Goal: Information Seeking & Learning: Learn about a topic

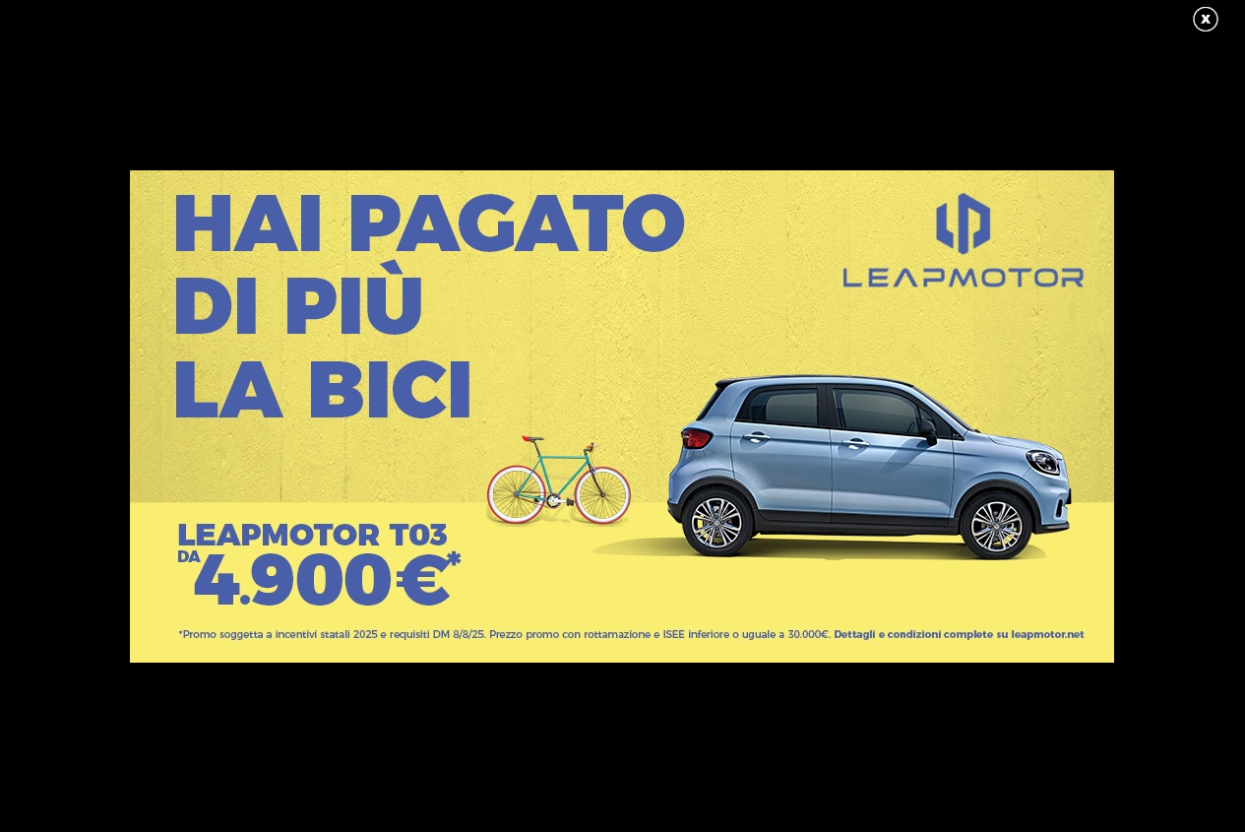
click at [1211, 23] on link at bounding box center [1215, 20] width 49 height 30
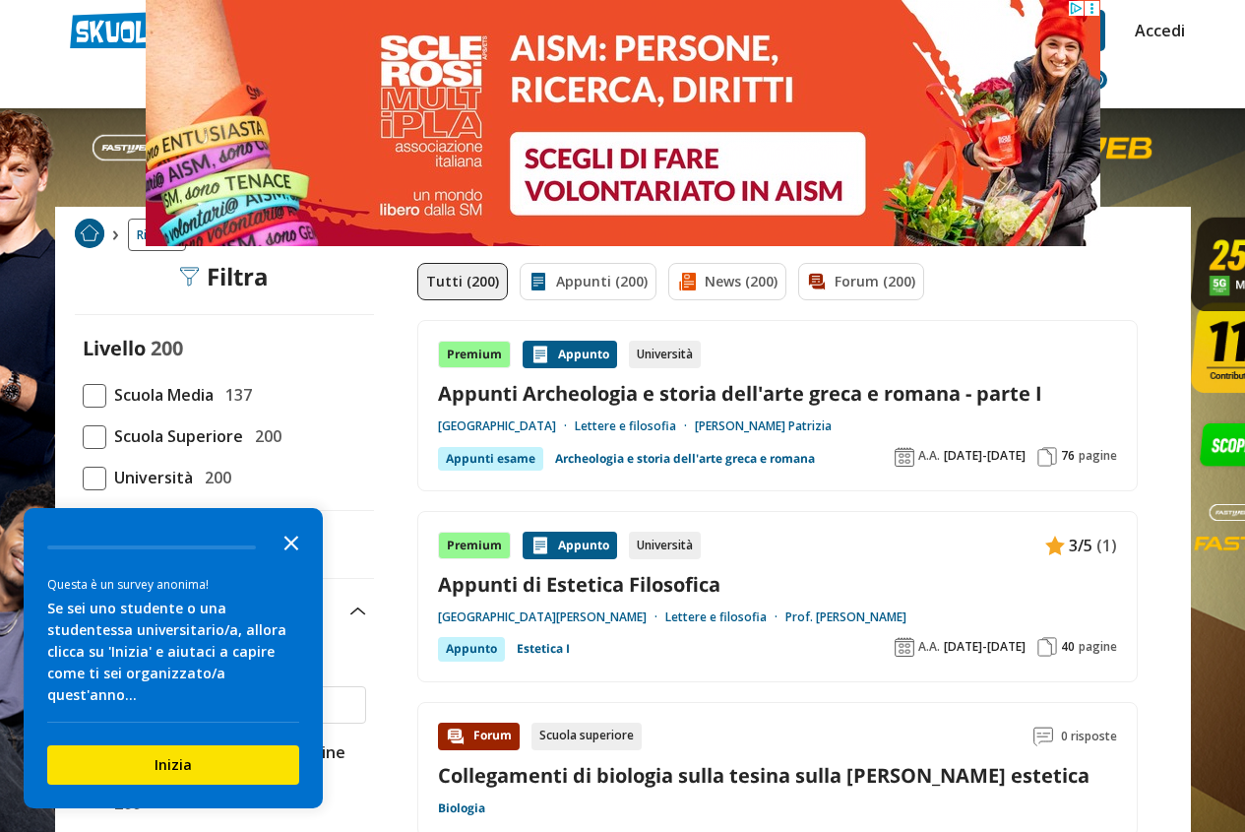
click at [289, 561] on icon "Close the survey" at bounding box center [291, 541] width 39 height 39
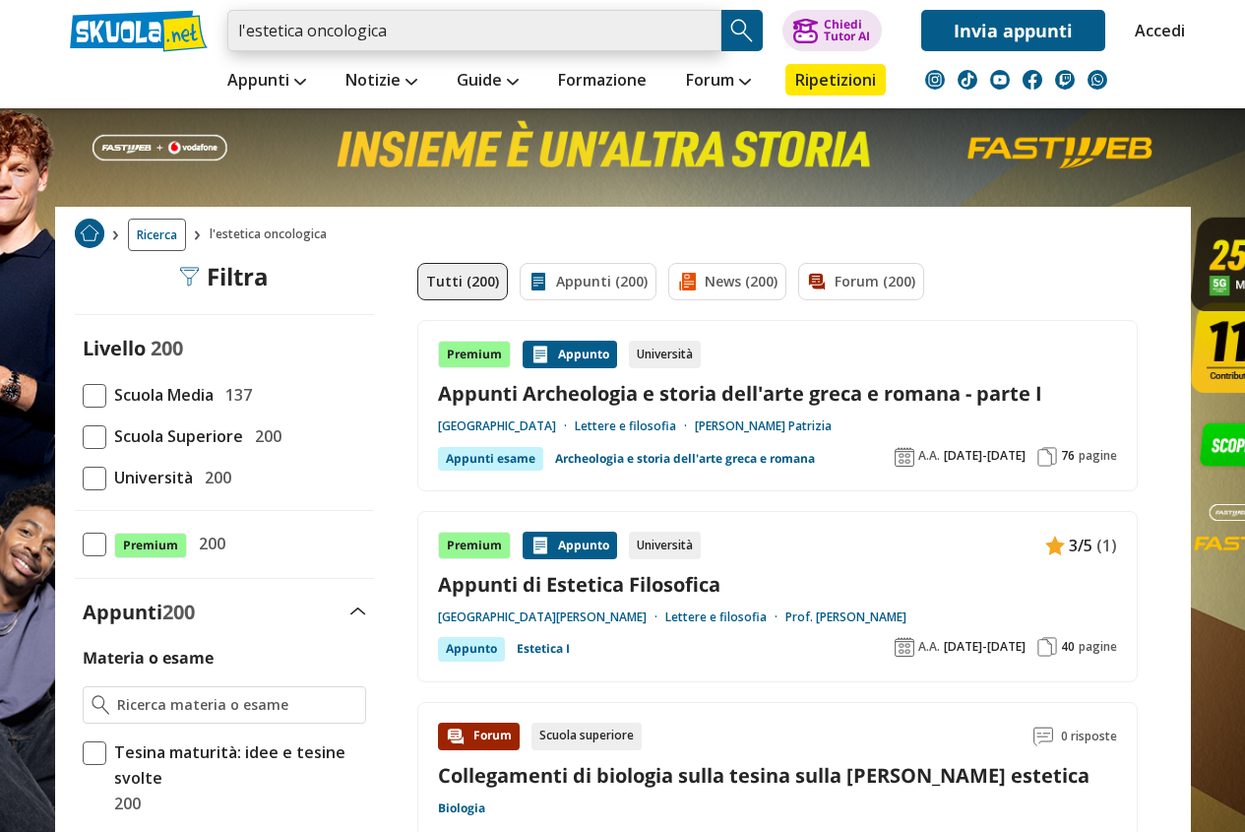
drag, startPoint x: 303, startPoint y: 39, endPoint x: 156, endPoint y: 53, distance: 148.3
click at [156, 53] on div "l'estetica oncologica Trova un tutor esperto su questo argomento Chiedi Tutor AI" at bounding box center [623, 54] width 1136 height 108
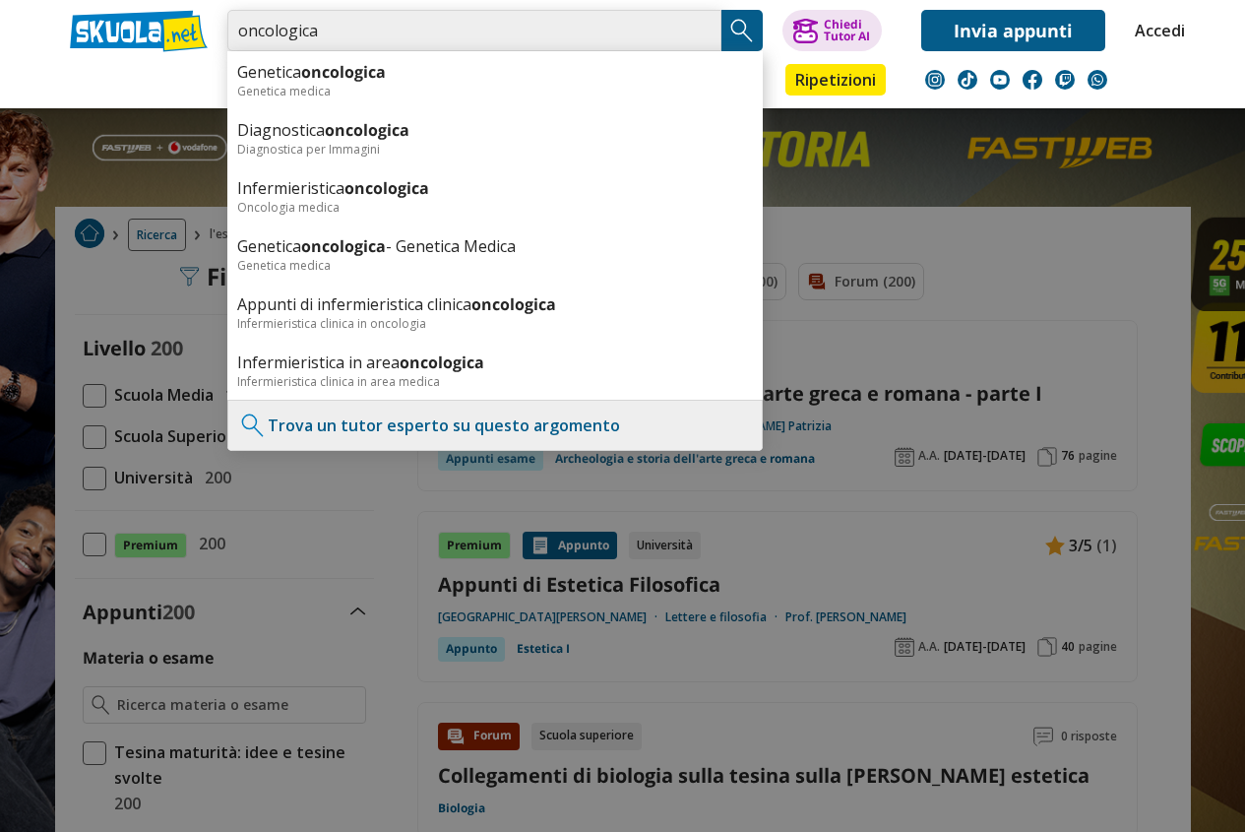
click at [362, 36] on input "oncologica" at bounding box center [474, 30] width 494 height 41
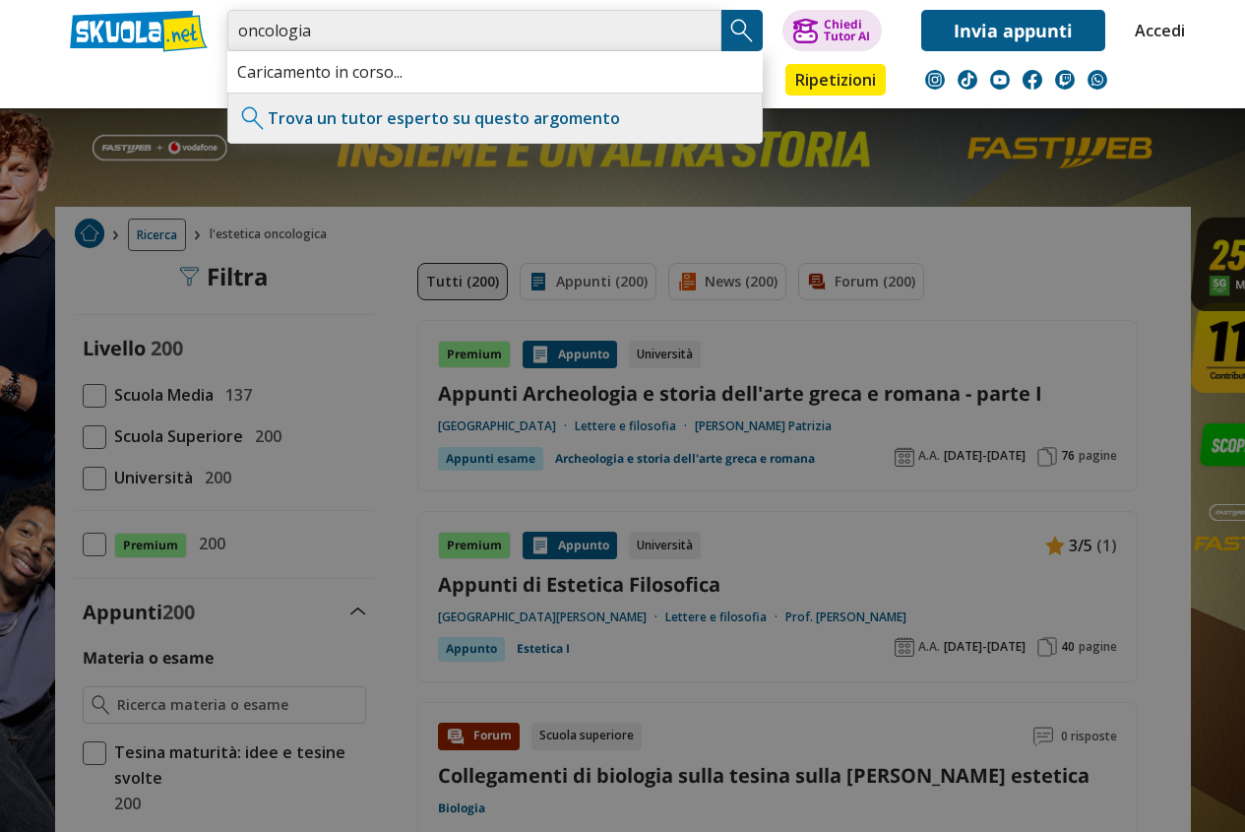
type input "oncologia"
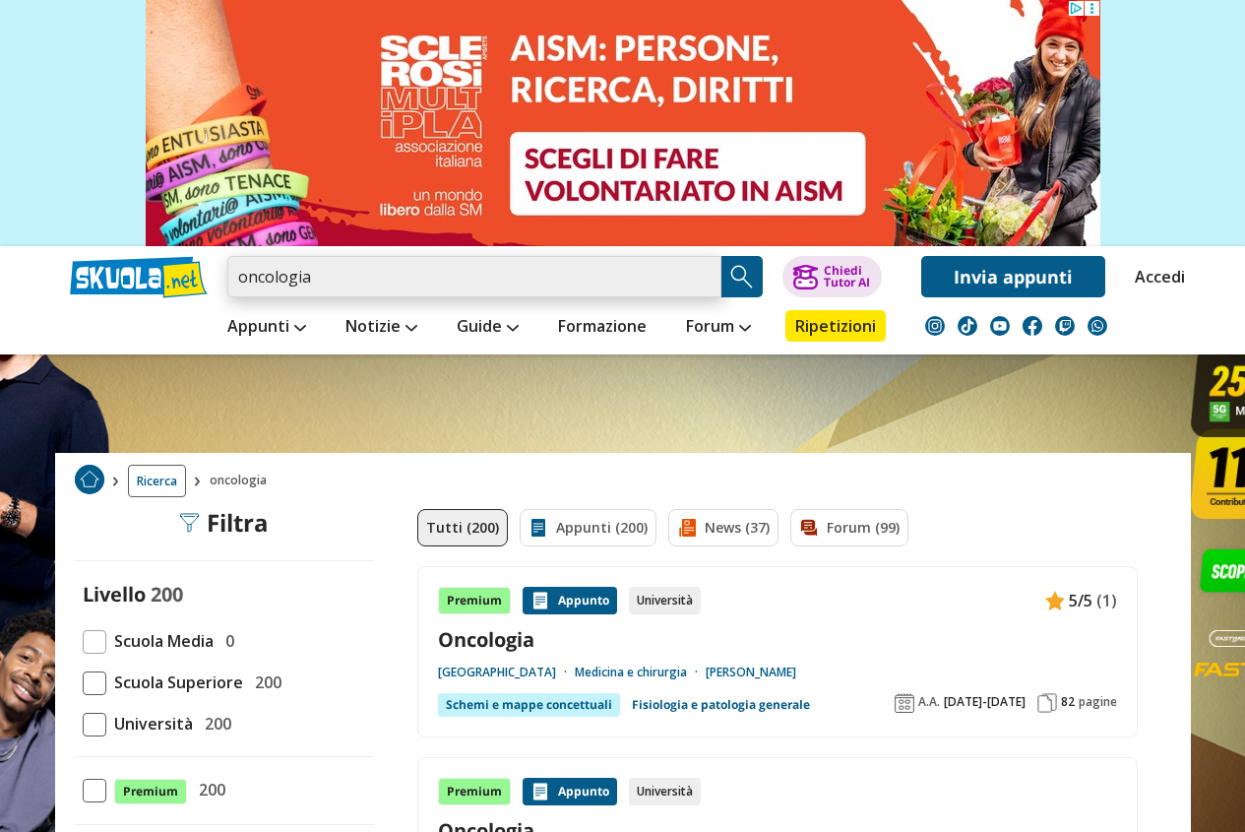
click at [381, 282] on input "oncologia" at bounding box center [474, 276] width 494 height 41
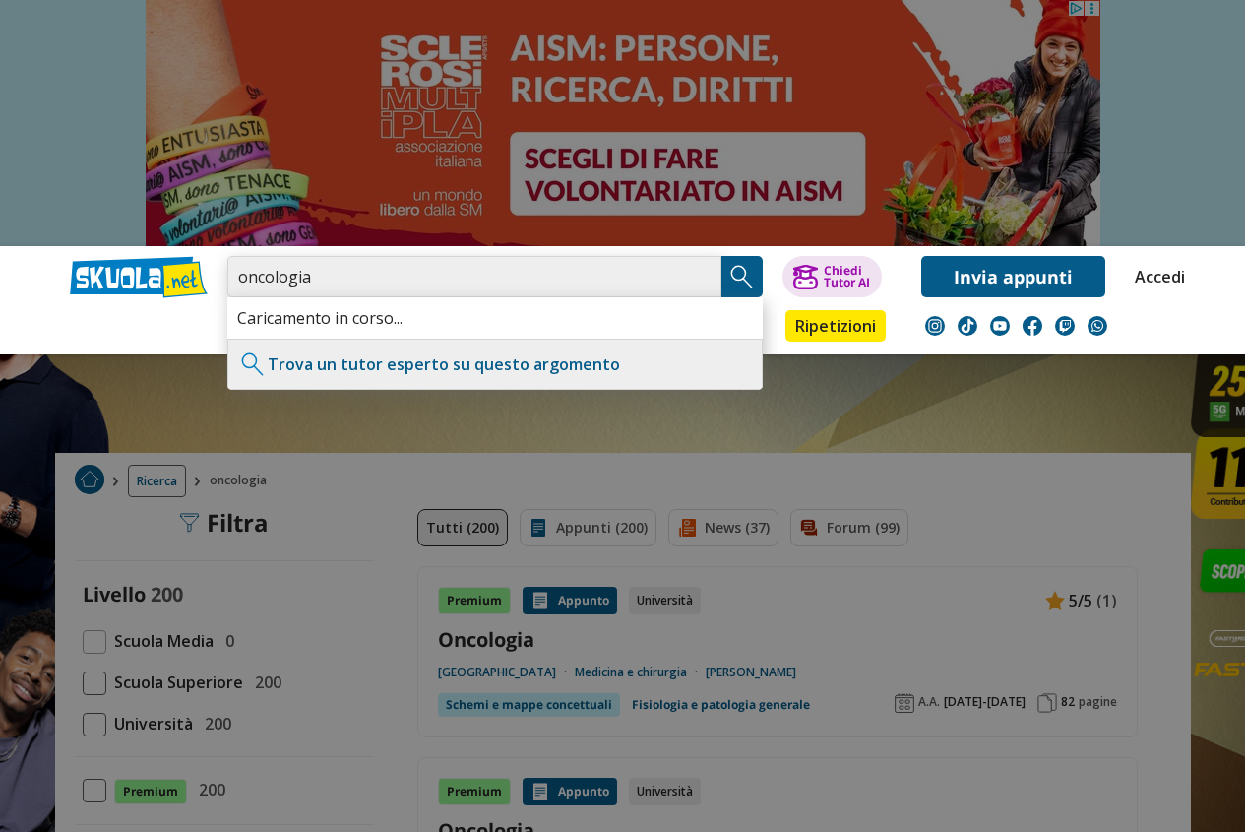
type input "oncologia"
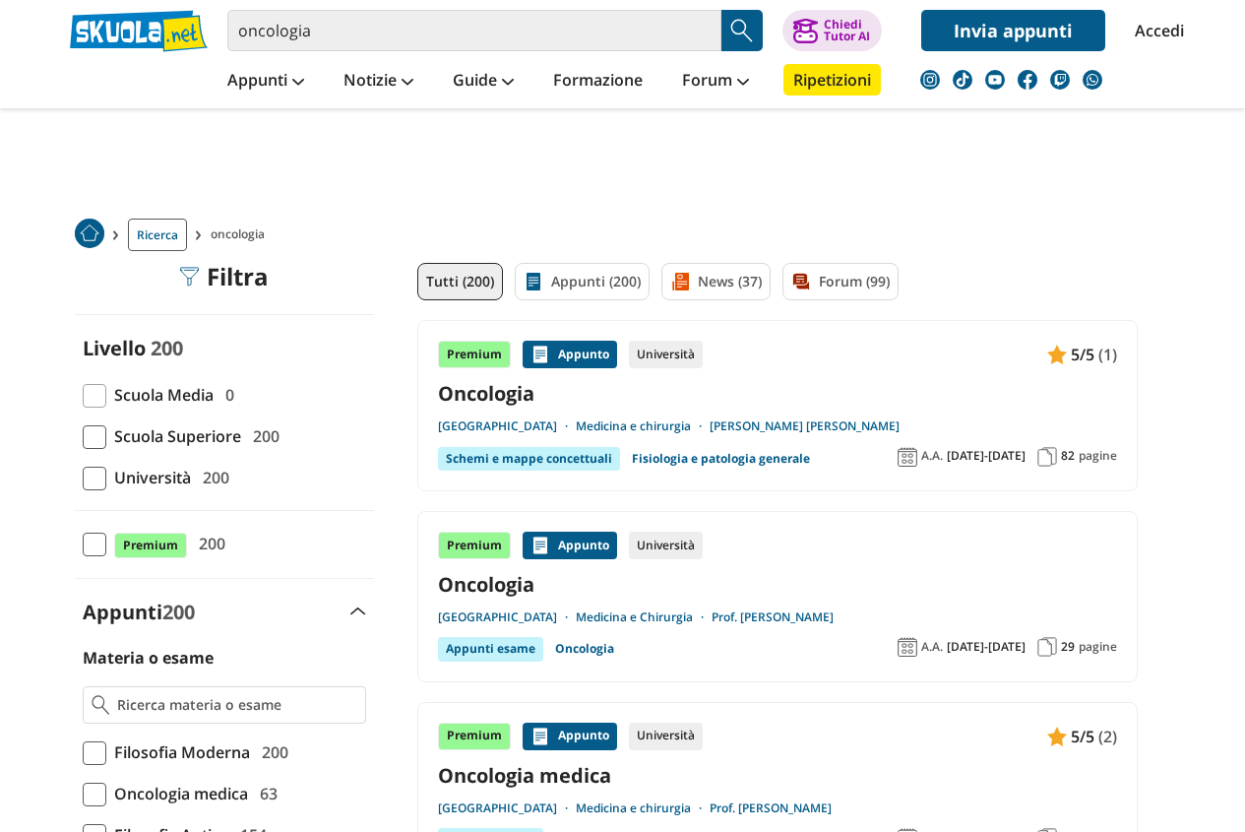
click at [480, 395] on link "Oncologia" at bounding box center [777, 393] width 679 height 27
